Goal: Task Accomplishment & Management: Manage account settings

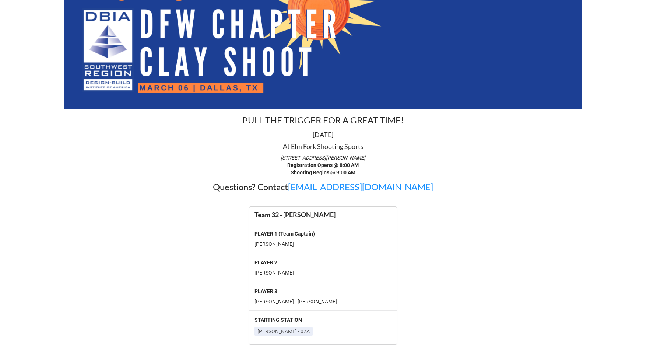
scroll to position [85, 0]
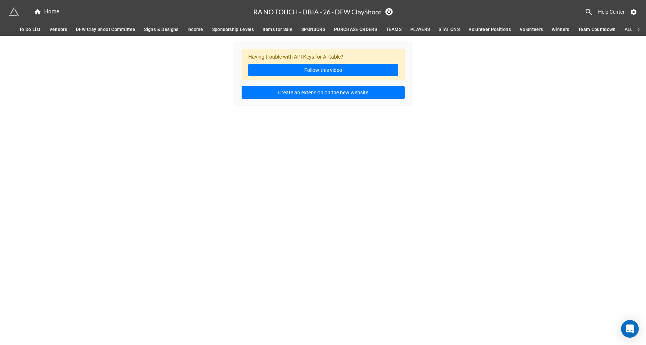
click at [398, 31] on span "TEAMS" at bounding box center [393, 30] width 15 height 8
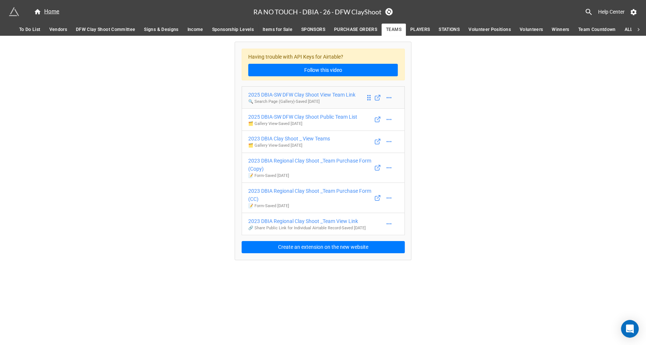
click at [316, 92] on div "2025 DBIA-SW DFW Clay Shoot View Team Link" at bounding box center [301, 95] width 107 height 8
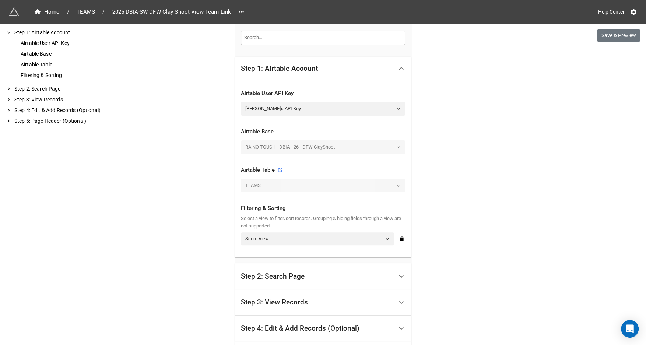
scroll to position [242, 0]
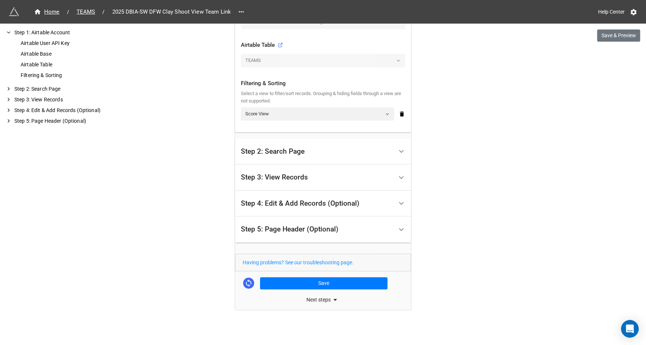
click at [283, 205] on div "Step 4: Edit & Add Records (Optional)" at bounding box center [300, 203] width 119 height 7
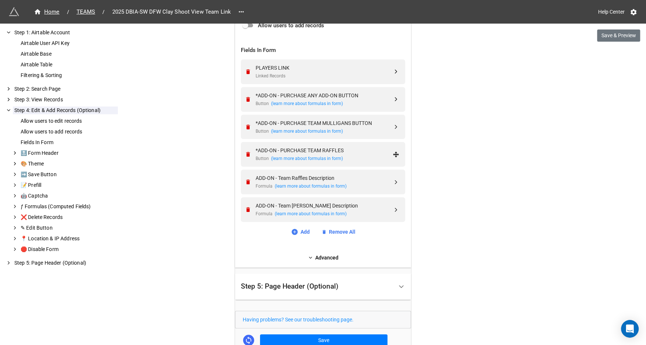
scroll to position [294, 0]
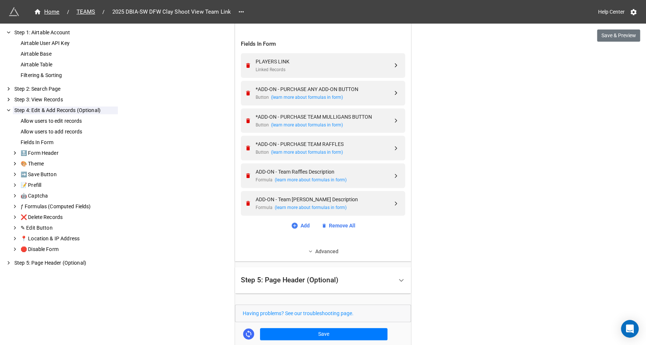
click at [316, 250] on link "Advanced" at bounding box center [323, 251] width 164 height 8
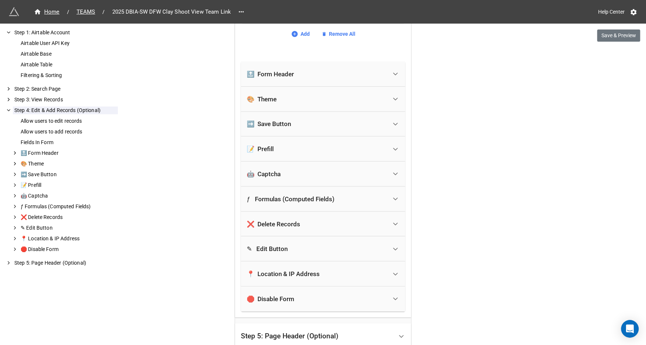
scroll to position [487, 0]
click at [318, 224] on div "❌ Delete Records" at bounding box center [317, 223] width 140 height 16
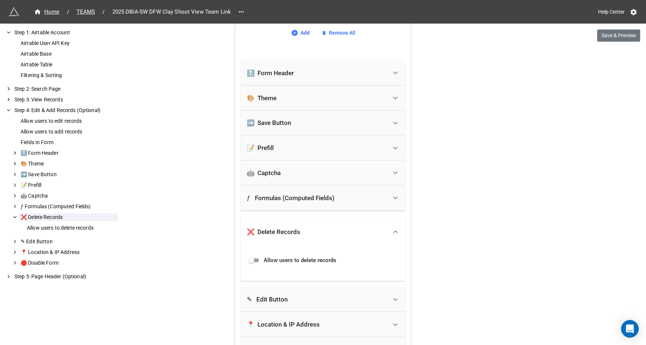
scroll to position [502, 0]
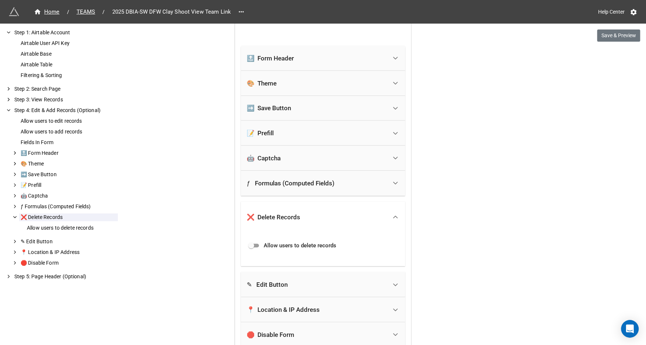
click at [311, 279] on div "✎ Edit Button" at bounding box center [317, 284] width 140 height 16
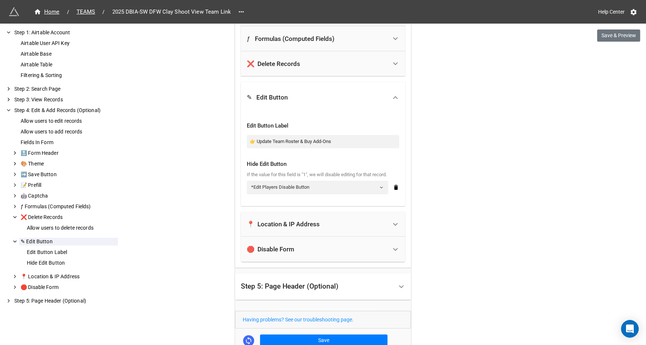
scroll to position [646, 0]
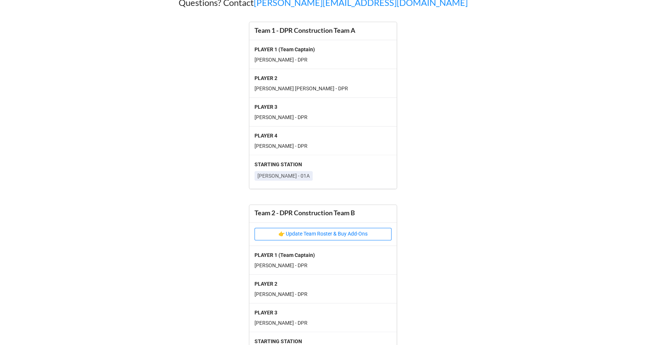
scroll to position [301, 0]
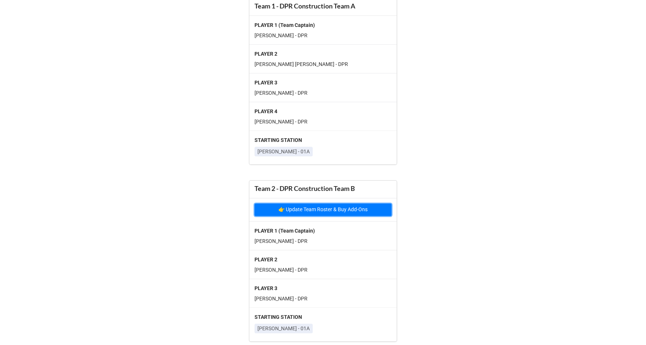
click at [355, 211] on button "👉 Update Team Roster & Buy Add-Ons" at bounding box center [323, 209] width 137 height 13
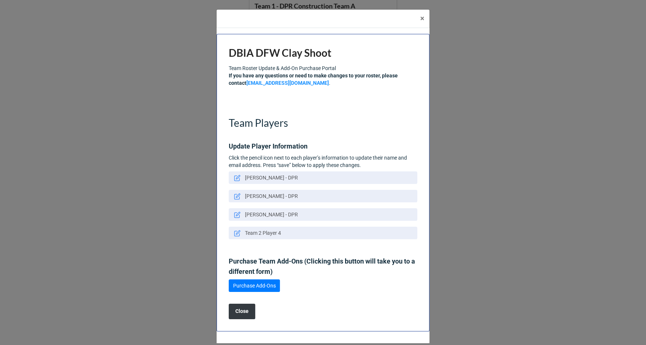
click at [236, 234] on icon at bounding box center [237, 233] width 7 height 7
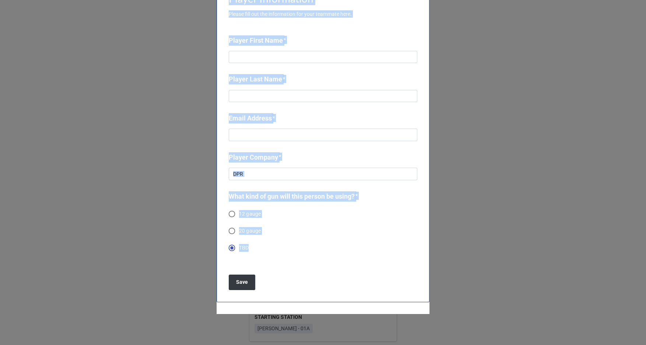
scroll to position [69, 0]
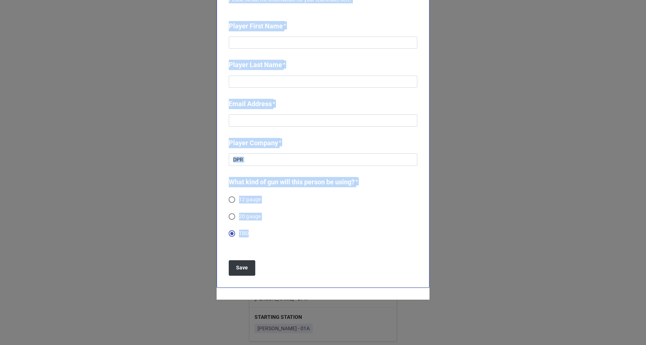
drag, startPoint x: 227, startPoint y: 47, endPoint x: 260, endPoint y: 286, distance: 241.1
click at [260, 286] on div "Player Information Please fill out the information for your teammate here. Play…" at bounding box center [323, 182] width 213 height 297
copy div "Player Information Please fill out the information for your teammate here. Play…"
